Goal: Task Accomplishment & Management: Complete application form

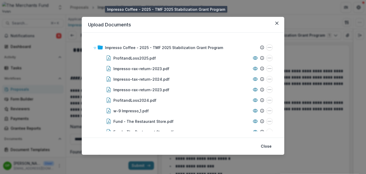
scroll to position [30, 0]
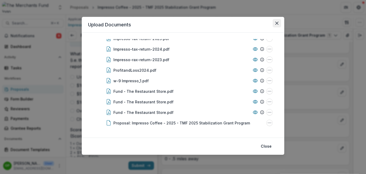
click at [279, 21] on button "Close" at bounding box center [276, 23] width 8 height 8
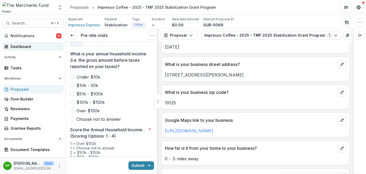
click at [32, 44] on div "Dashboard" at bounding box center [35, 47] width 49 height 6
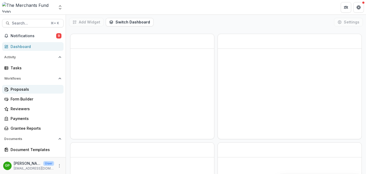
click at [20, 93] on link "Proposals" at bounding box center [32, 89] width 61 height 9
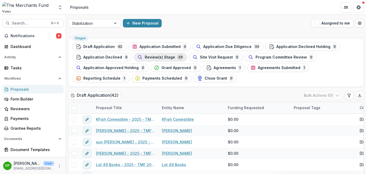
click at [167, 60] on button "Review(s) Stage 29" at bounding box center [160, 57] width 53 height 8
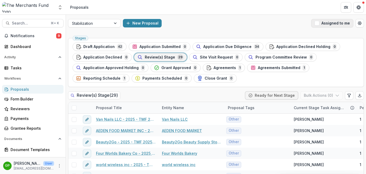
click at [328, 23] on button "Assigned to me" at bounding box center [332, 23] width 42 height 8
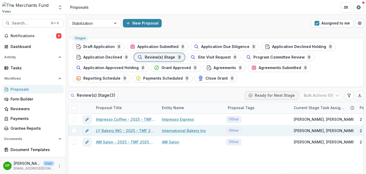
click at [123, 132] on link "LY Bakery INC - 2025 - TMF 2025 Stabilization Grant Program" at bounding box center [126, 131] width 60 height 6
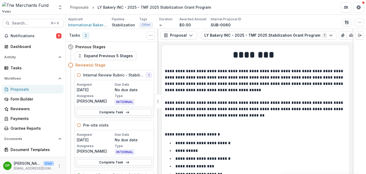
click at [29, 89] on div "Proposals" at bounding box center [35, 89] width 49 height 6
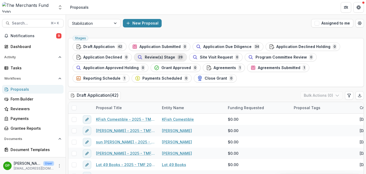
click at [161, 58] on span "Review(s) Stage" at bounding box center [160, 57] width 30 height 4
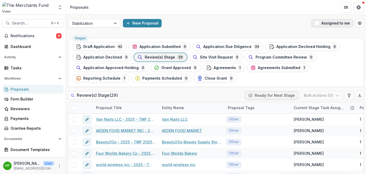
click at [315, 23] on span "button" at bounding box center [316, 23] width 5 height 5
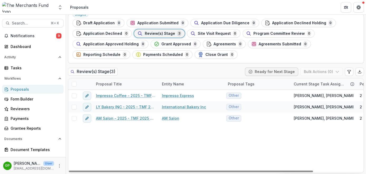
scroll to position [25, 0]
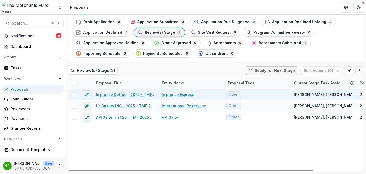
click at [114, 95] on link "Impresso Coffee - 2025 - TMF 2025 Stabilization Grant Program" at bounding box center [126, 95] width 60 height 6
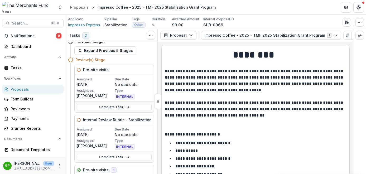
scroll to position [7, 0]
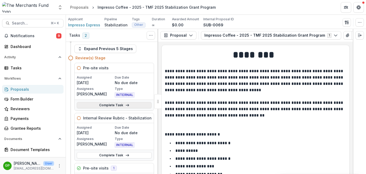
click at [111, 105] on link "Complete Task" at bounding box center [114, 105] width 75 height 6
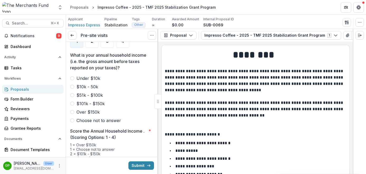
scroll to position [557, 0]
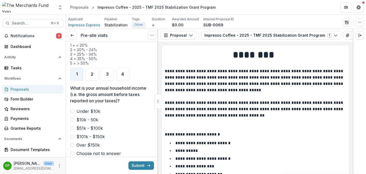
click at [73, 118] on span at bounding box center [72, 120] width 4 height 4
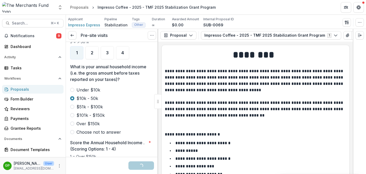
scroll to position [668, 0]
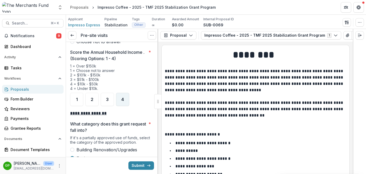
click at [124, 93] on div "4" at bounding box center [122, 99] width 13 height 13
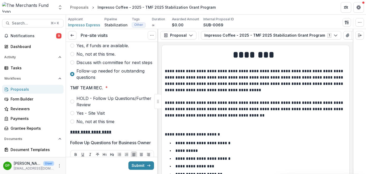
scroll to position [1826, 0]
click at [72, 36] on span at bounding box center [72, 33] width 4 height 4
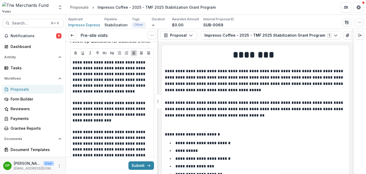
scroll to position [1924, 0]
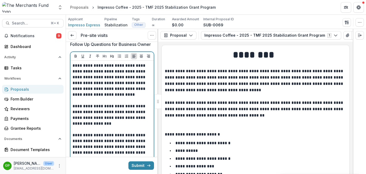
click at [73, 101] on p "**********" at bounding box center [110, 95] width 77 height 64
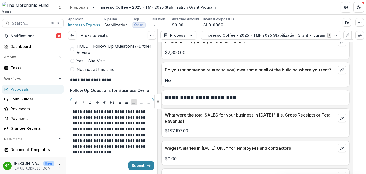
scroll to position [1876, 0]
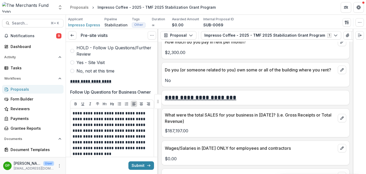
click at [72, 66] on label "Yes - Site Visit" at bounding box center [112, 62] width 84 height 6
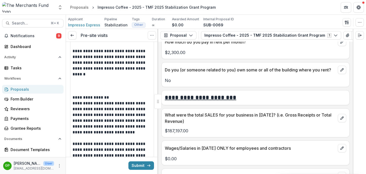
scroll to position [1991, 0]
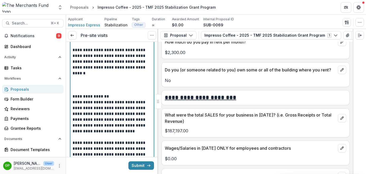
click at [109, 82] on p at bounding box center [111, 79] width 79 height 6
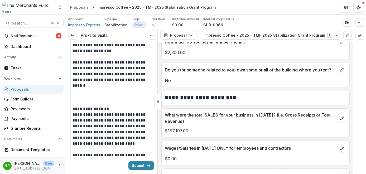
scroll to position [1978, 0]
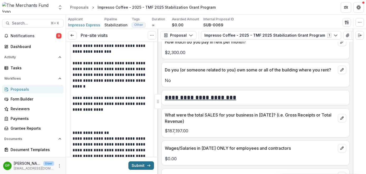
click at [137, 164] on button "Submit" at bounding box center [141, 165] width 26 height 8
